Goal: Task Accomplishment & Management: Manage account settings

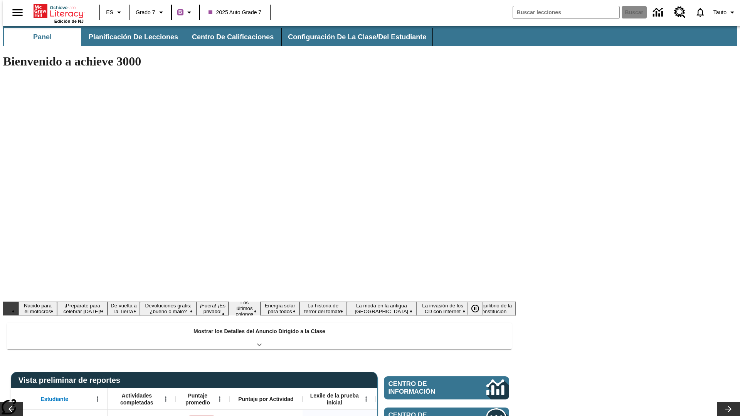
click at [349, 37] on button "Configuración de la clase/del estudiante" at bounding box center [356, 37] width 151 height 18
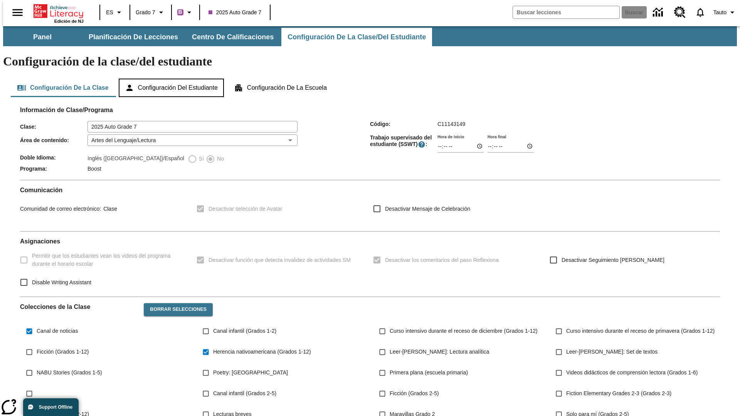
click at [172, 79] on button "Configuración del estudiante" at bounding box center [171, 88] width 105 height 18
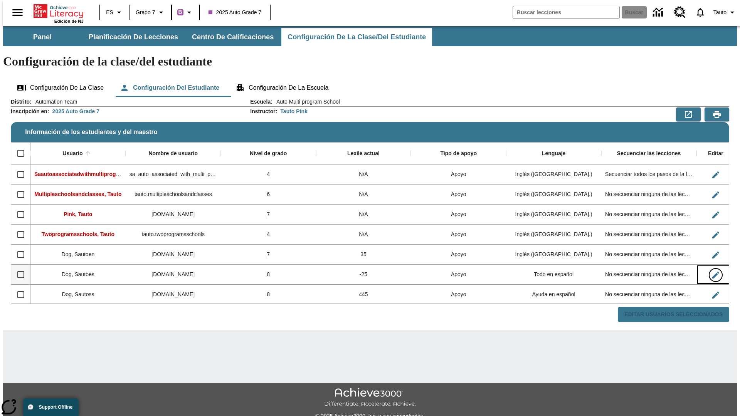
click at [712, 272] on icon "Editar Usuario" at bounding box center [715, 275] width 7 height 7
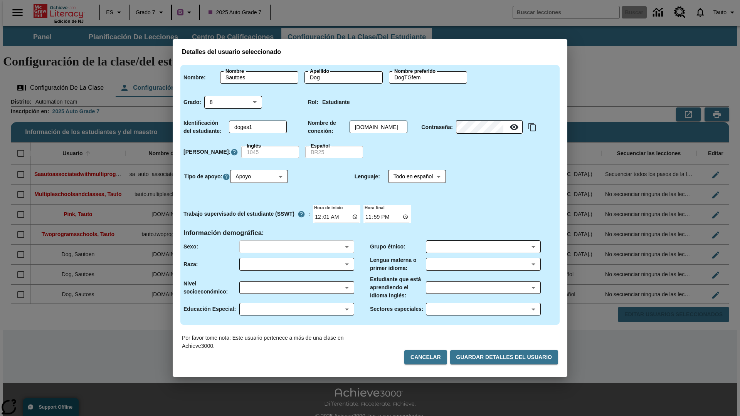
click at [296, 247] on body "Saltar al contenido principal Edición de NJ ES Grado 7 B 2025 Auto Grade 7 Busc…" at bounding box center [370, 229] width 734 height 407
click at [296, 264] on body "Saltar al contenido principal Edición de NJ ES Grado 7 B 2025 Auto Grade 7 Busc…" at bounding box center [370, 229] width 734 height 407
click at [296, 288] on body "Saltar al contenido principal Edición de NJ ES Grado 7 B 2025 Auto Grade 7 Busc…" at bounding box center [370, 229] width 734 height 407
click at [296, 309] on body "Saltar al contenido principal Edición de NJ ES Grado 7 B 2025 Auto Grade 7 Busc…" at bounding box center [370, 229] width 734 height 407
click at [483, 247] on body "Saltar al contenido principal Edición de NJ ES Grado 7 B 2025 Auto Grade 7 Busc…" at bounding box center [370, 229] width 734 height 407
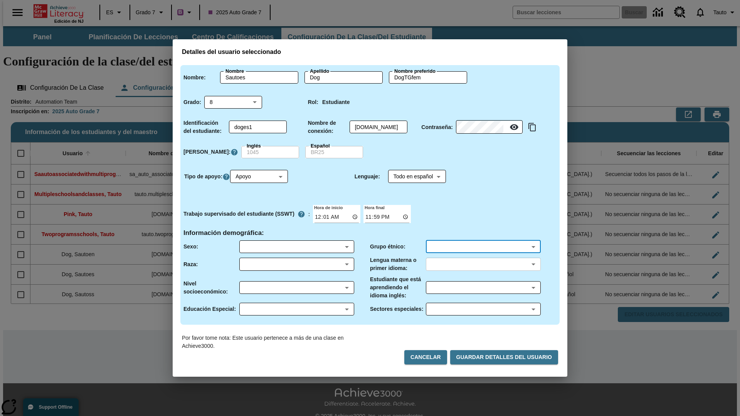
click at [483, 264] on body "Saltar al contenido principal Edición de NJ ES Grado 7 B 2025 Auto Grade 7 Busc…" at bounding box center [370, 229] width 734 height 407
click at [483, 288] on body "Saltar al contenido principal Edición de NJ ES Grado 7 B 2025 Auto Grade 7 Busc…" at bounding box center [370, 229] width 734 height 407
